Goal: Information Seeking & Learning: Learn about a topic

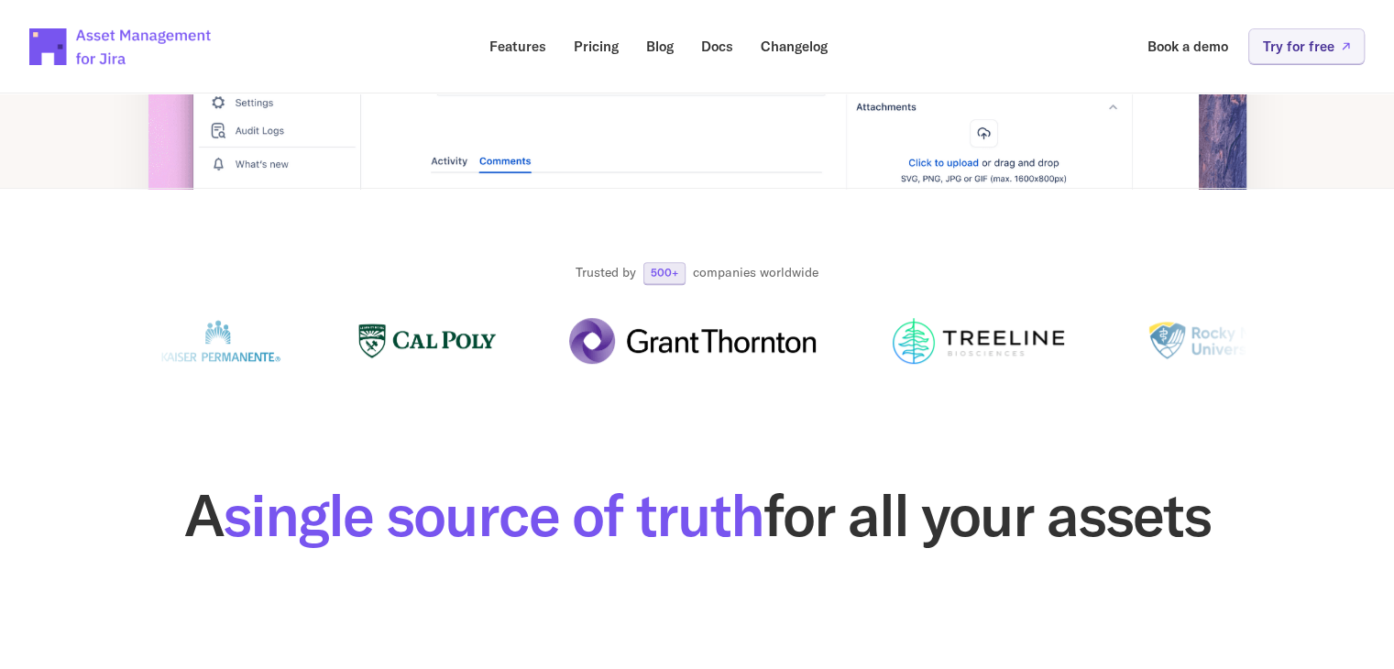
scroll to position [733, 0]
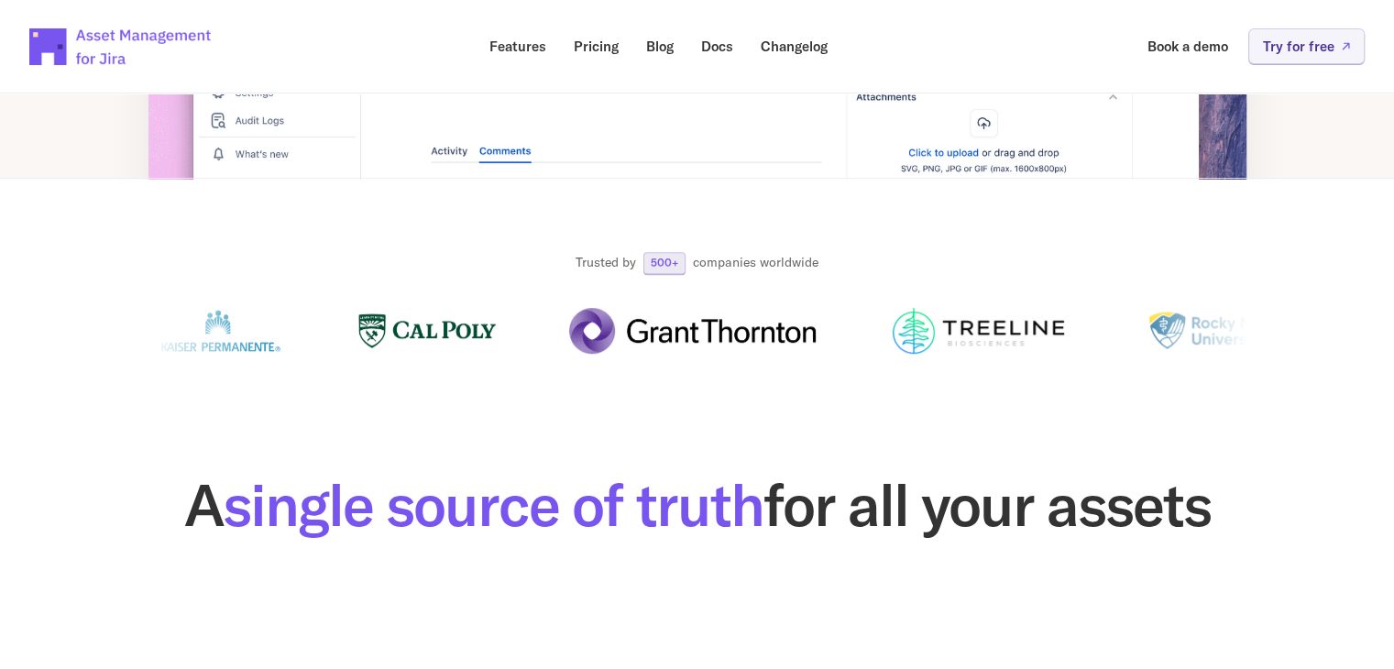
drag, startPoint x: 842, startPoint y: 318, endPoint x: 625, endPoint y: 426, distance: 242.6
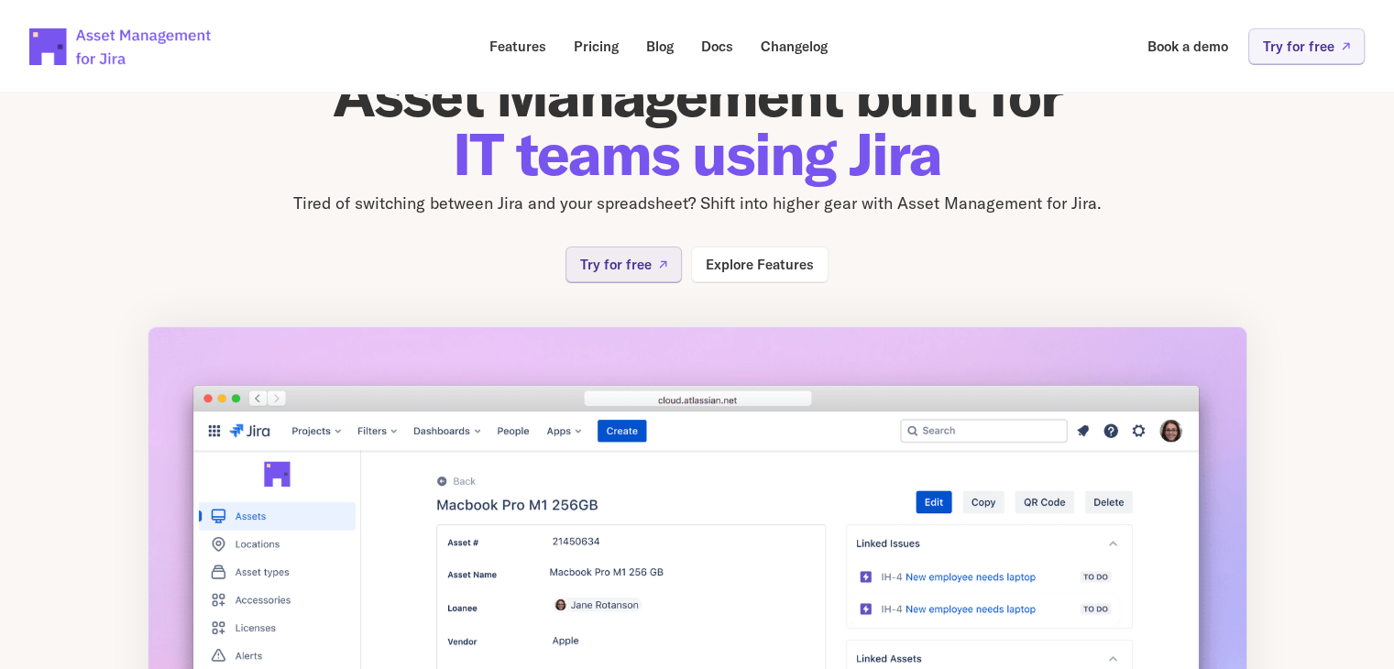
scroll to position [45, 0]
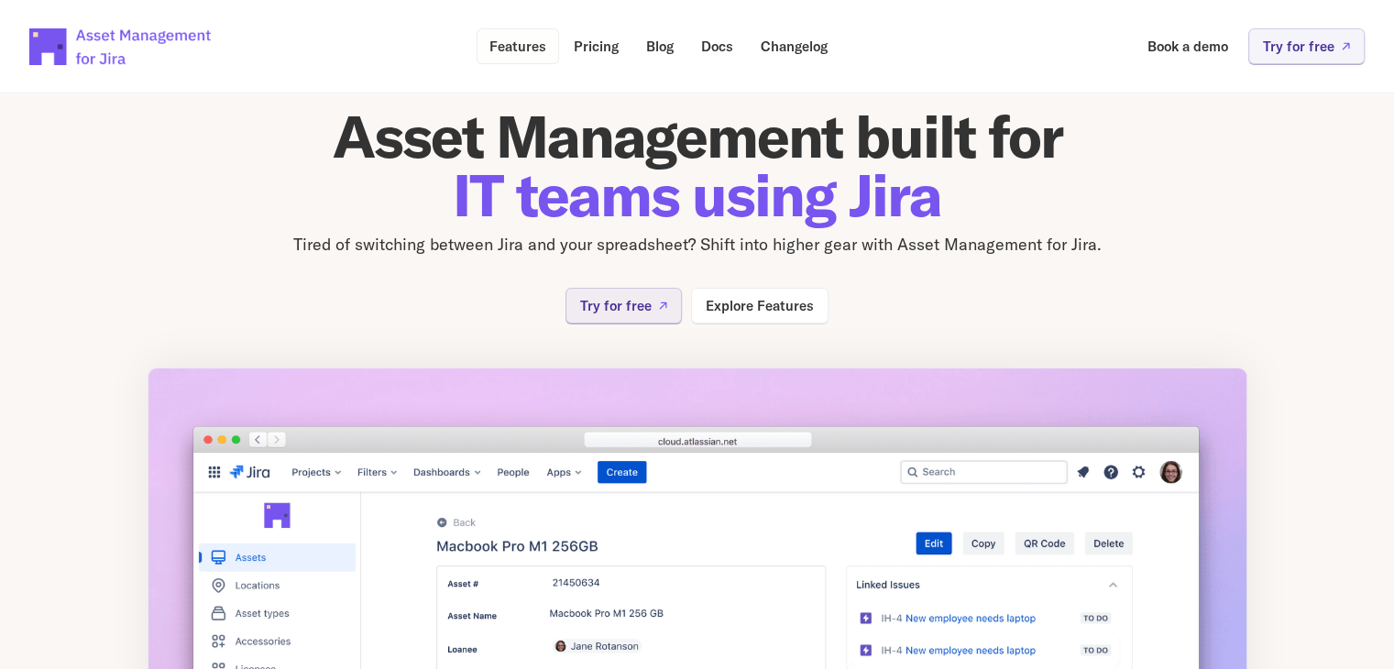
click at [510, 43] on p "Features" at bounding box center [517, 46] width 57 height 14
